Goal: Task Accomplishment & Management: Complete application form

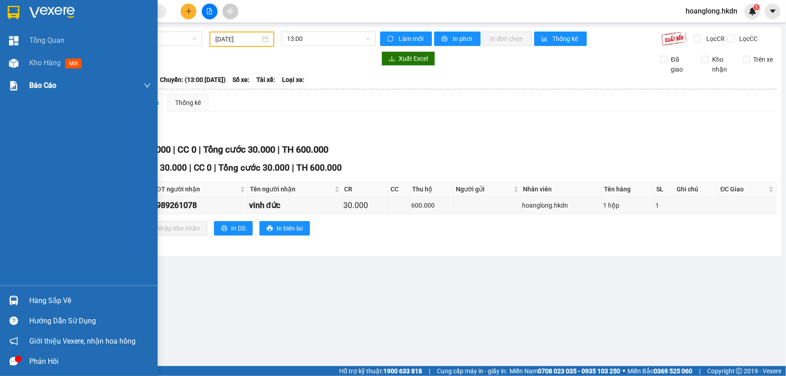
drag, startPoint x: 33, startPoint y: 8, endPoint x: 84, endPoint y: 77, distance: 85.3
click at [33, 8] on img at bounding box center [51, 13] width 45 height 14
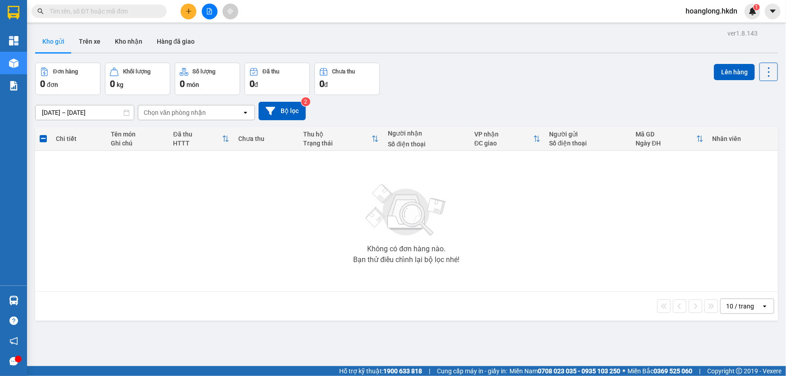
click at [183, 10] on button at bounding box center [189, 12] width 16 height 16
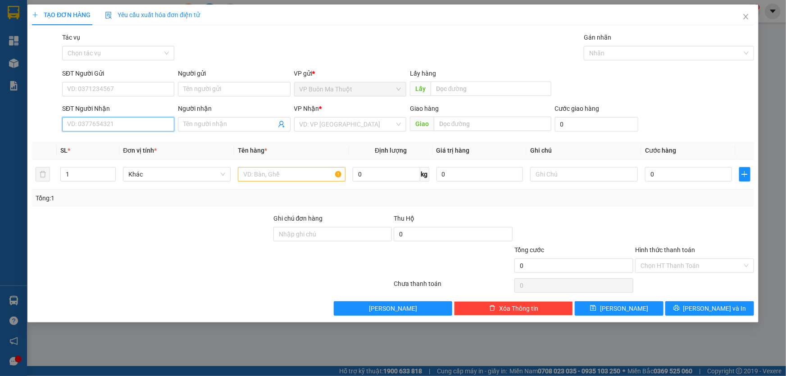
click at [146, 126] on input "SĐT Người Nhận" at bounding box center [118, 124] width 112 height 14
type input "0344149600"
click at [106, 144] on div "0344149600 - đmạnh" at bounding box center [118, 143] width 101 height 10
type input "đmạnh"
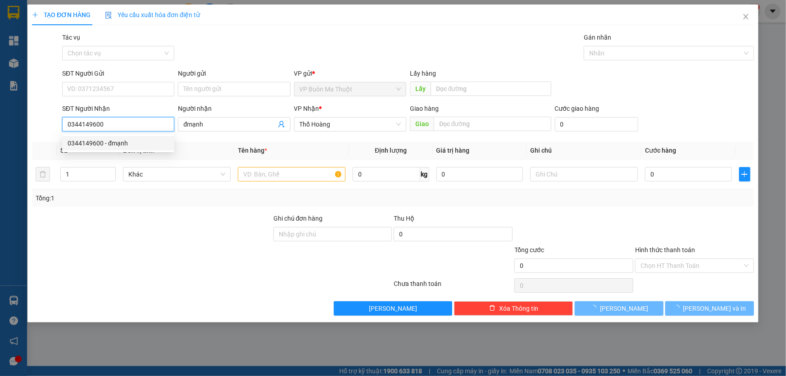
type input "30.000"
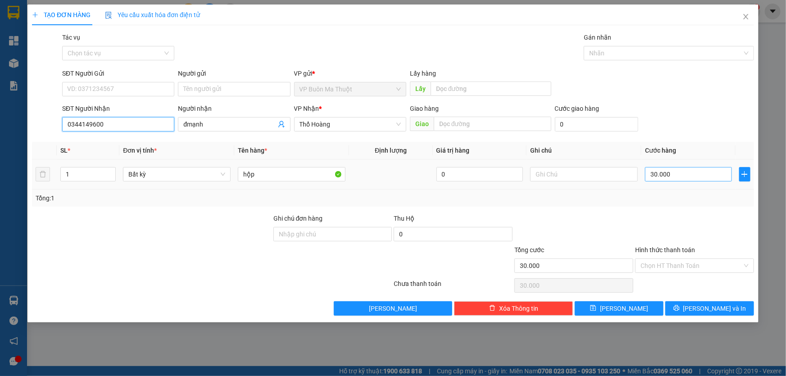
type input "0344149600"
click at [678, 178] on input "30.000" at bounding box center [688, 174] width 87 height 14
type input "4"
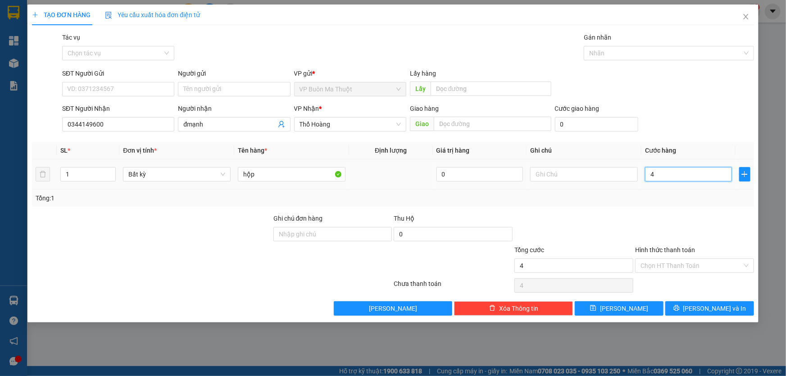
type input "40"
type input "400"
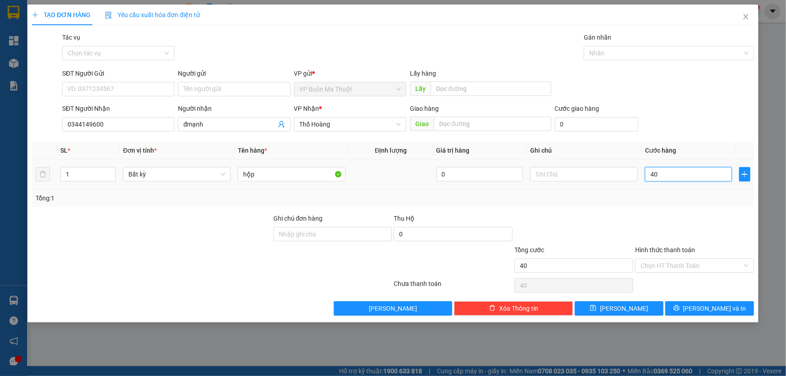
type input "400"
type input "4.000"
type input "40.000"
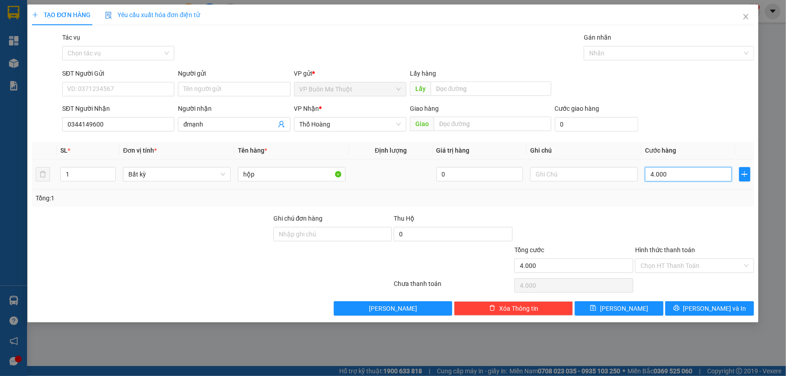
type input "40.000"
click at [635, 298] on div "Transit Pickup Surcharge Ids Transit Deliver Surcharge Ids Transit Deliver Surc…" at bounding box center [393, 173] width 722 height 283
click at [640, 311] on button "[PERSON_NAME]" at bounding box center [618, 308] width 89 height 14
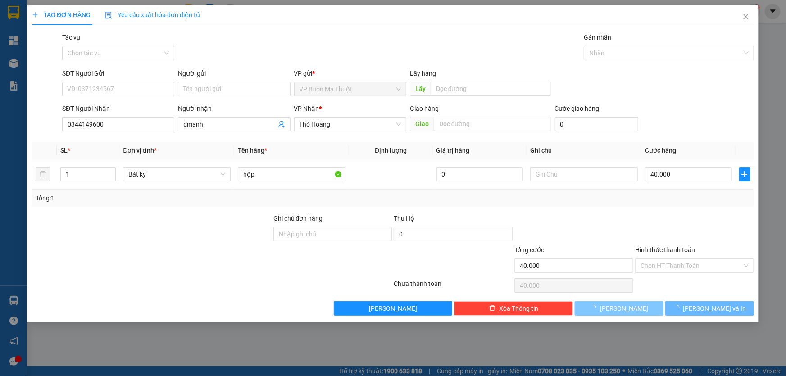
type input "0"
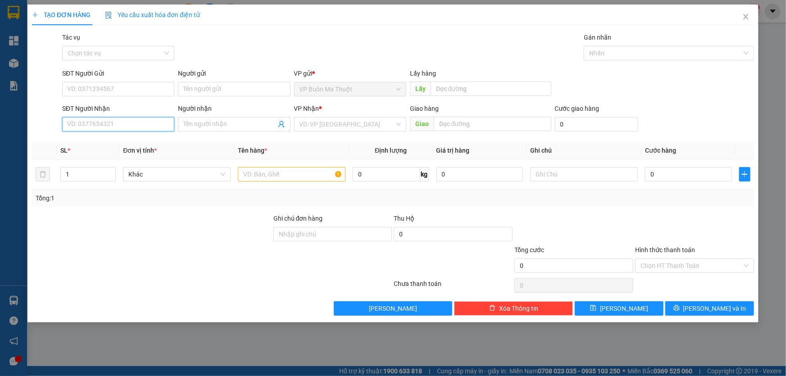
click at [108, 128] on input "SĐT Người Nhận" at bounding box center [118, 124] width 112 height 14
type input "0924957914"
click at [356, 120] on input "search" at bounding box center [346, 124] width 95 height 14
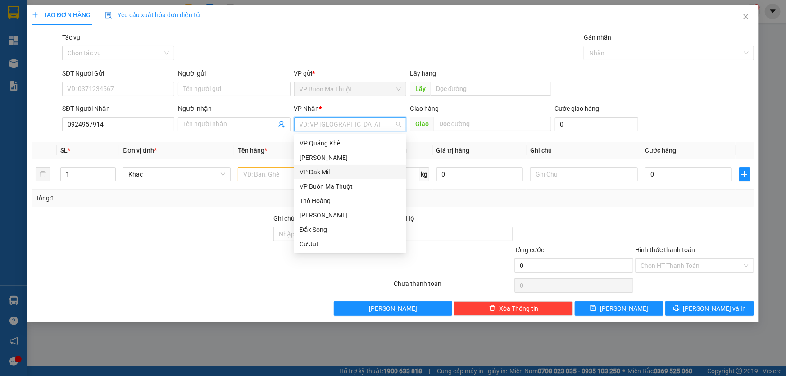
click at [324, 172] on div "VP Đak Mil" at bounding box center [349, 172] width 101 height 10
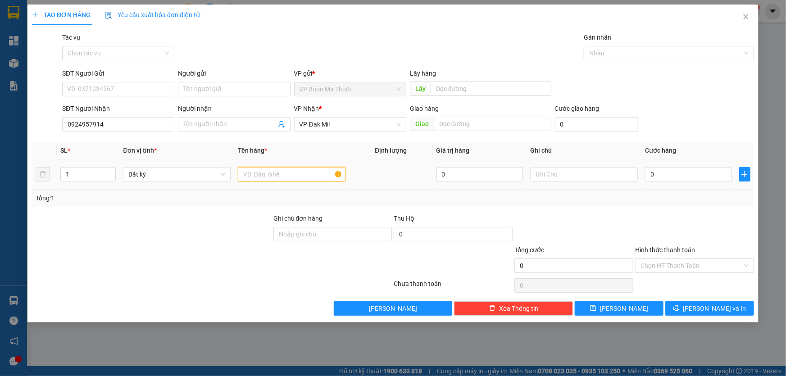
click at [270, 173] on input "text" at bounding box center [292, 174] width 108 height 14
type input "2 kiện"
click at [677, 169] on input "0" at bounding box center [688, 174] width 87 height 14
type input "8"
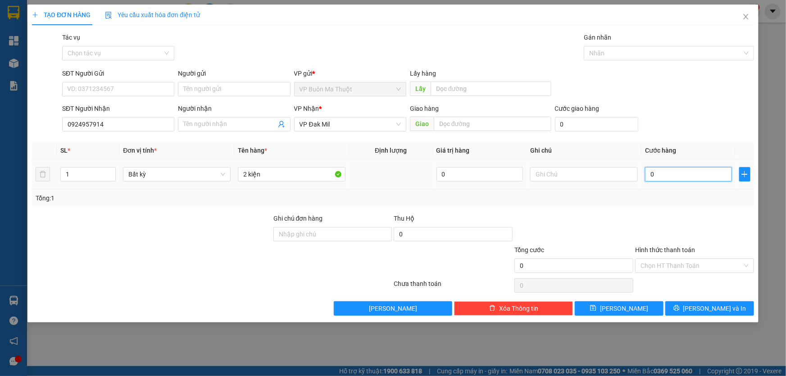
type input "8"
type input "80"
type input "800"
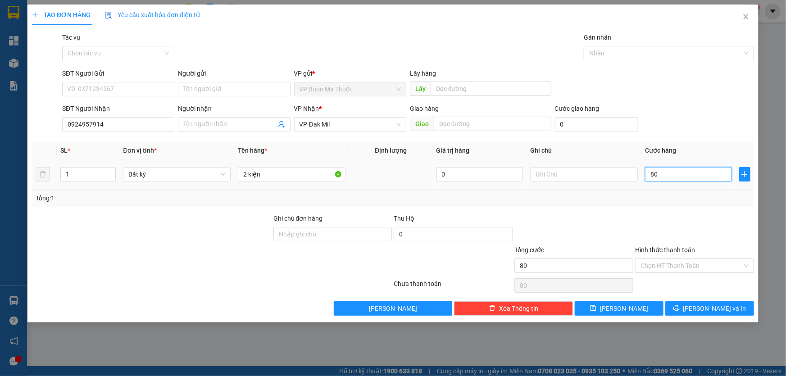
type input "800"
type input "8.000"
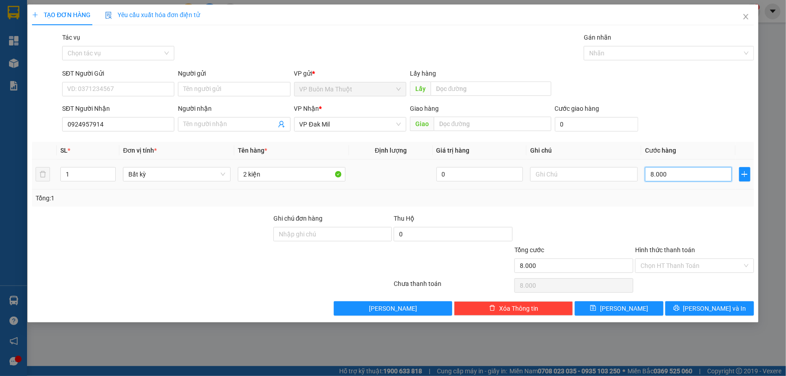
type input "80.000"
click at [632, 310] on button "[PERSON_NAME]" at bounding box center [618, 308] width 89 height 14
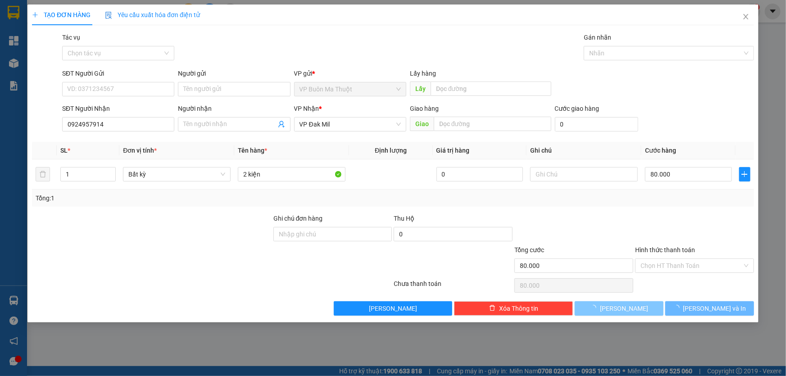
type input "0"
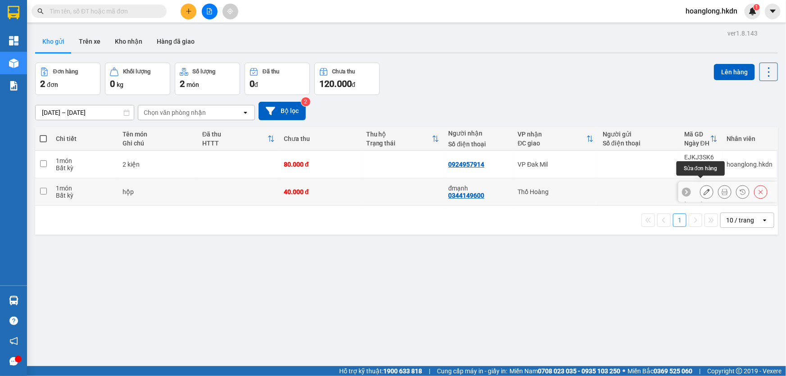
click at [702, 190] on button at bounding box center [706, 192] width 13 height 16
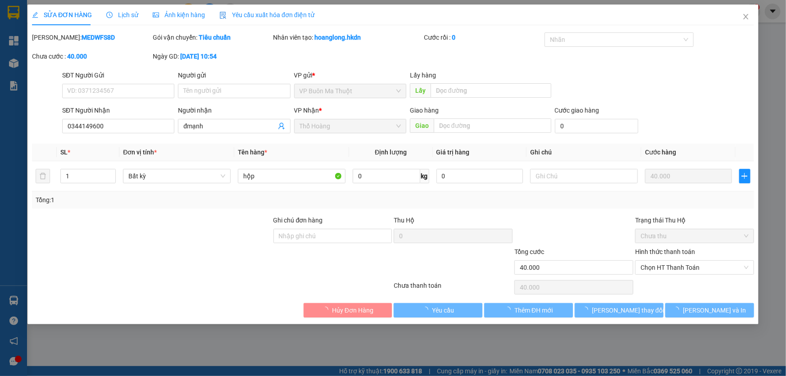
type input "0344149600"
type input "40.000"
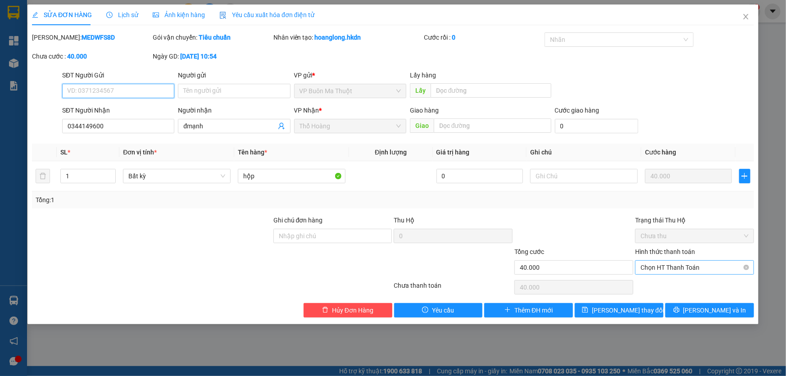
click at [684, 266] on span "Chọn HT Thanh Toán" at bounding box center [694, 268] width 108 height 14
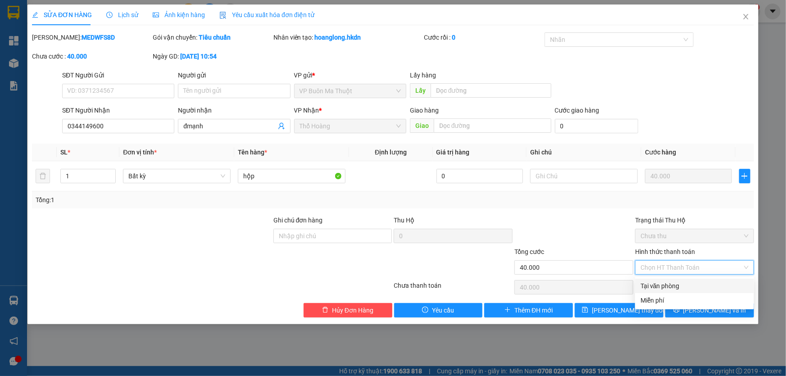
click at [654, 288] on div "Tại văn phòng" at bounding box center [694, 286] width 108 height 10
type input "0"
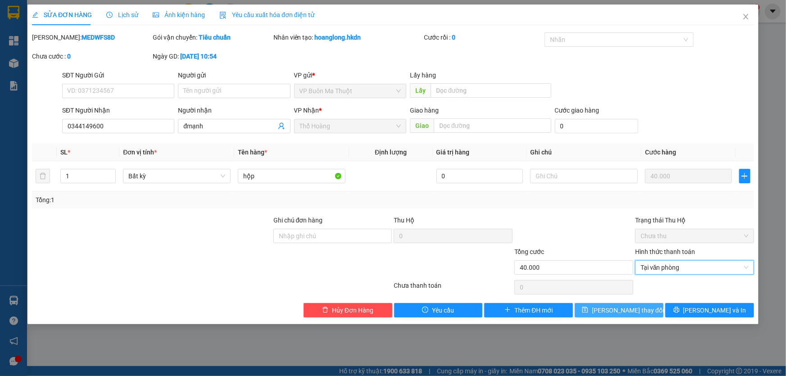
click at [619, 312] on span "[PERSON_NAME] thay đổi" at bounding box center [628, 310] width 72 height 10
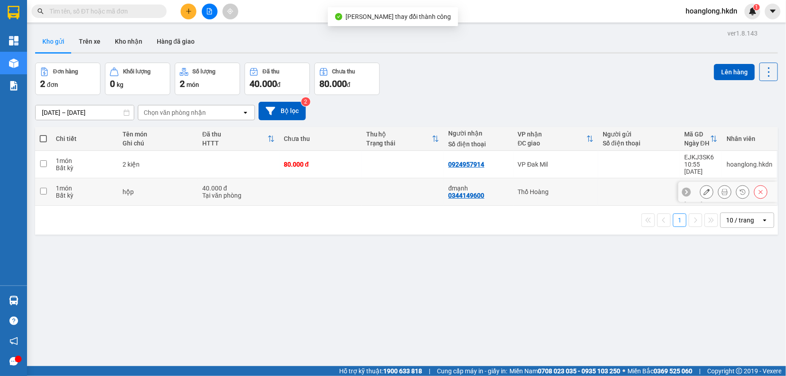
drag, startPoint x: 163, startPoint y: 191, endPoint x: 176, endPoint y: 172, distance: 22.7
click at [163, 190] on td "hộp" at bounding box center [158, 191] width 80 height 27
checkbox input "true"
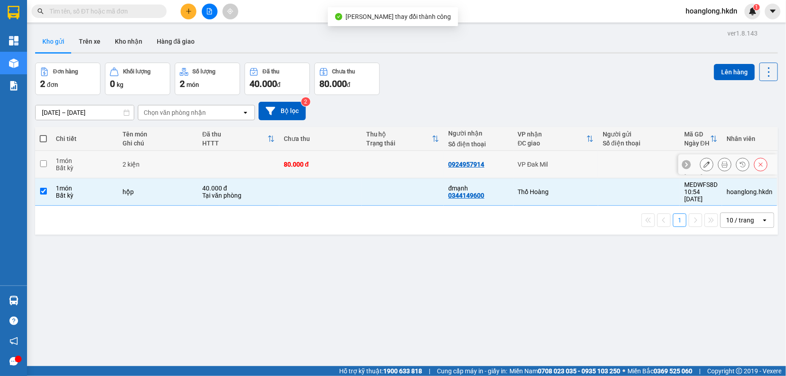
click at [176, 171] on td "2 kiện" at bounding box center [158, 164] width 80 height 27
checkbox input "true"
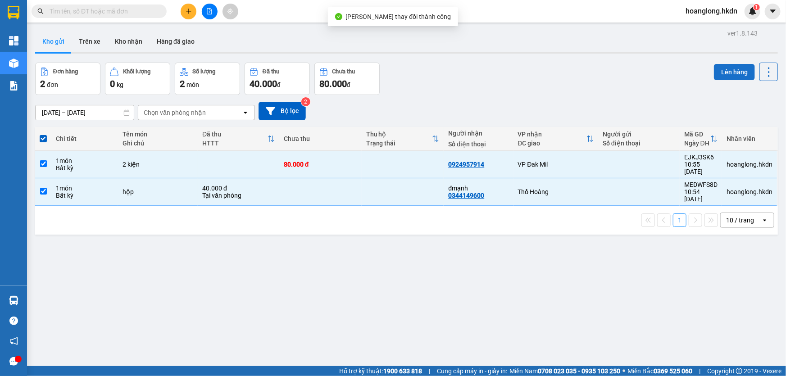
click at [734, 75] on button "Lên hàng" at bounding box center [734, 72] width 41 height 16
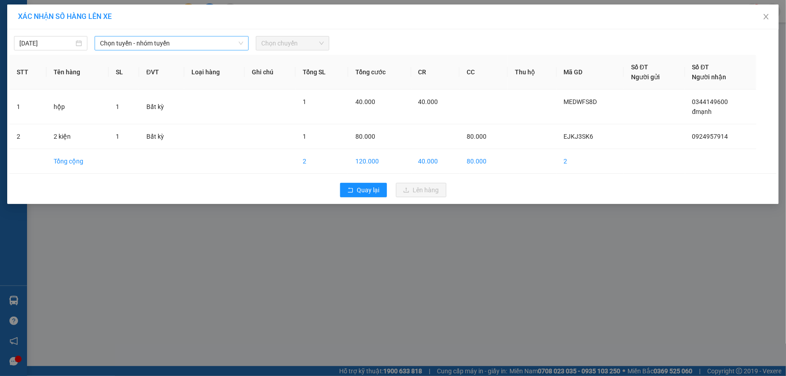
click at [158, 44] on span "Chọn tuyến - nhóm tuyến" at bounding box center [171, 43] width 143 height 14
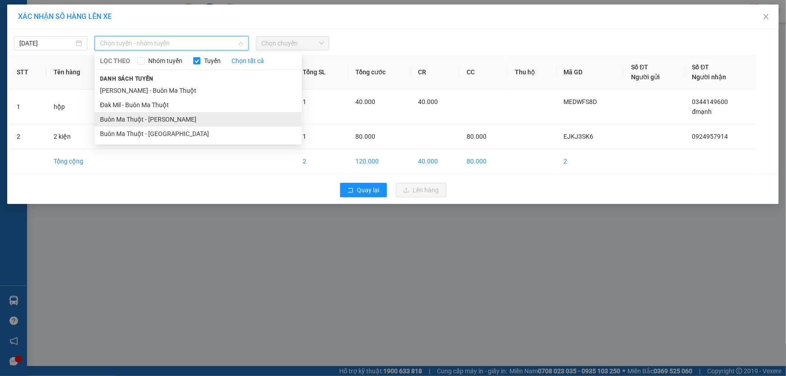
click at [170, 114] on li "Buôn Ma Thuột - [PERSON_NAME]" at bounding box center [198, 119] width 207 height 14
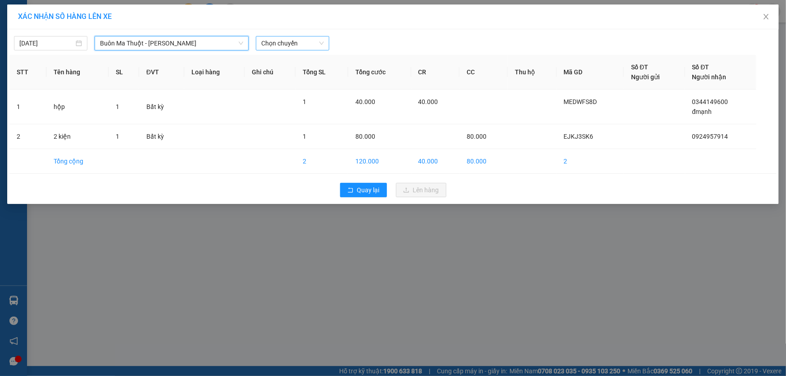
click at [274, 49] on span "Chọn chuyến" at bounding box center [292, 43] width 63 height 14
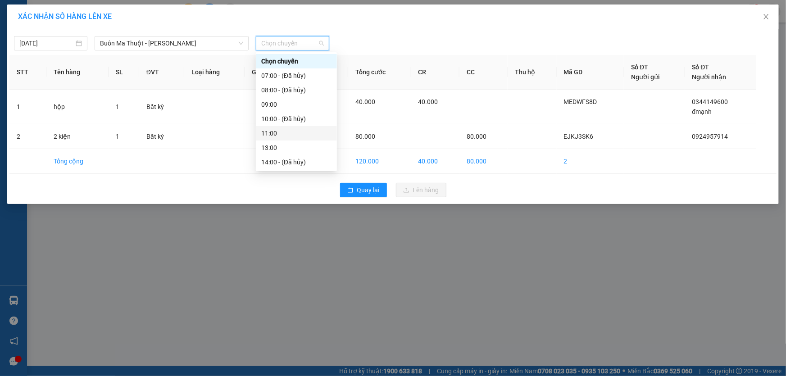
click at [276, 134] on div "11:00" at bounding box center [296, 133] width 70 height 10
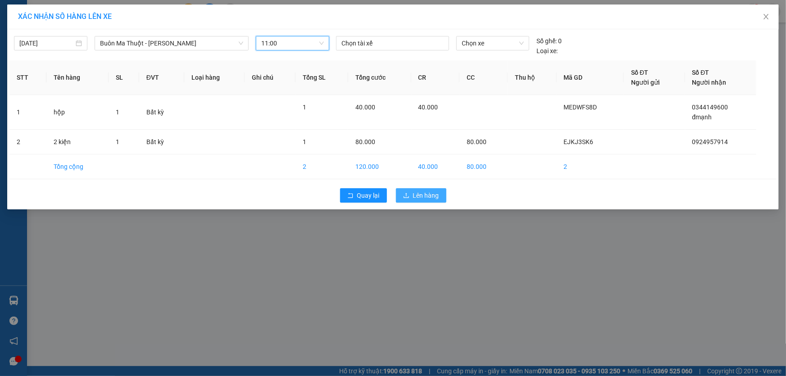
click at [421, 193] on span "Lên hàng" at bounding box center [426, 195] width 26 height 10
